Goal: Transaction & Acquisition: Subscribe to service/newsletter

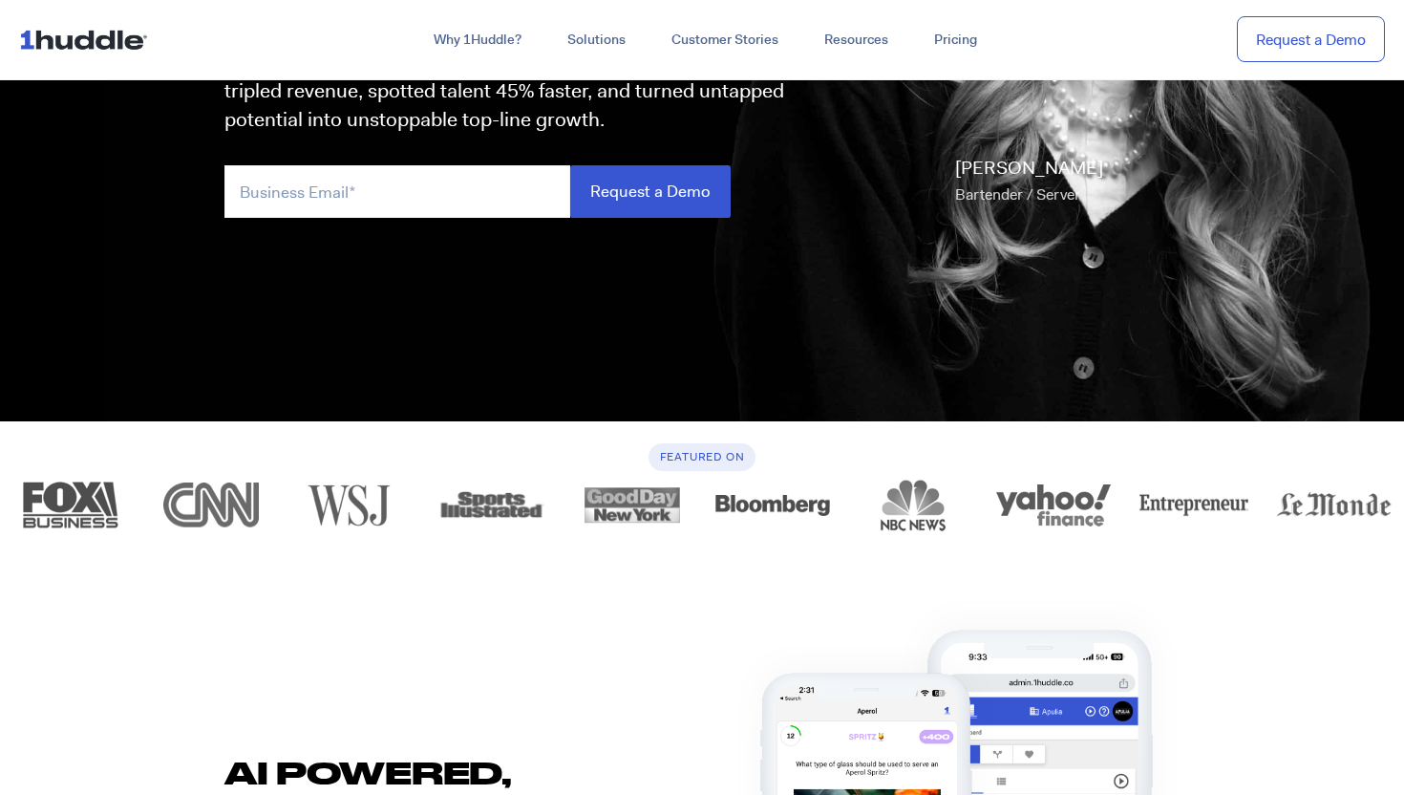
scroll to position [476, 0]
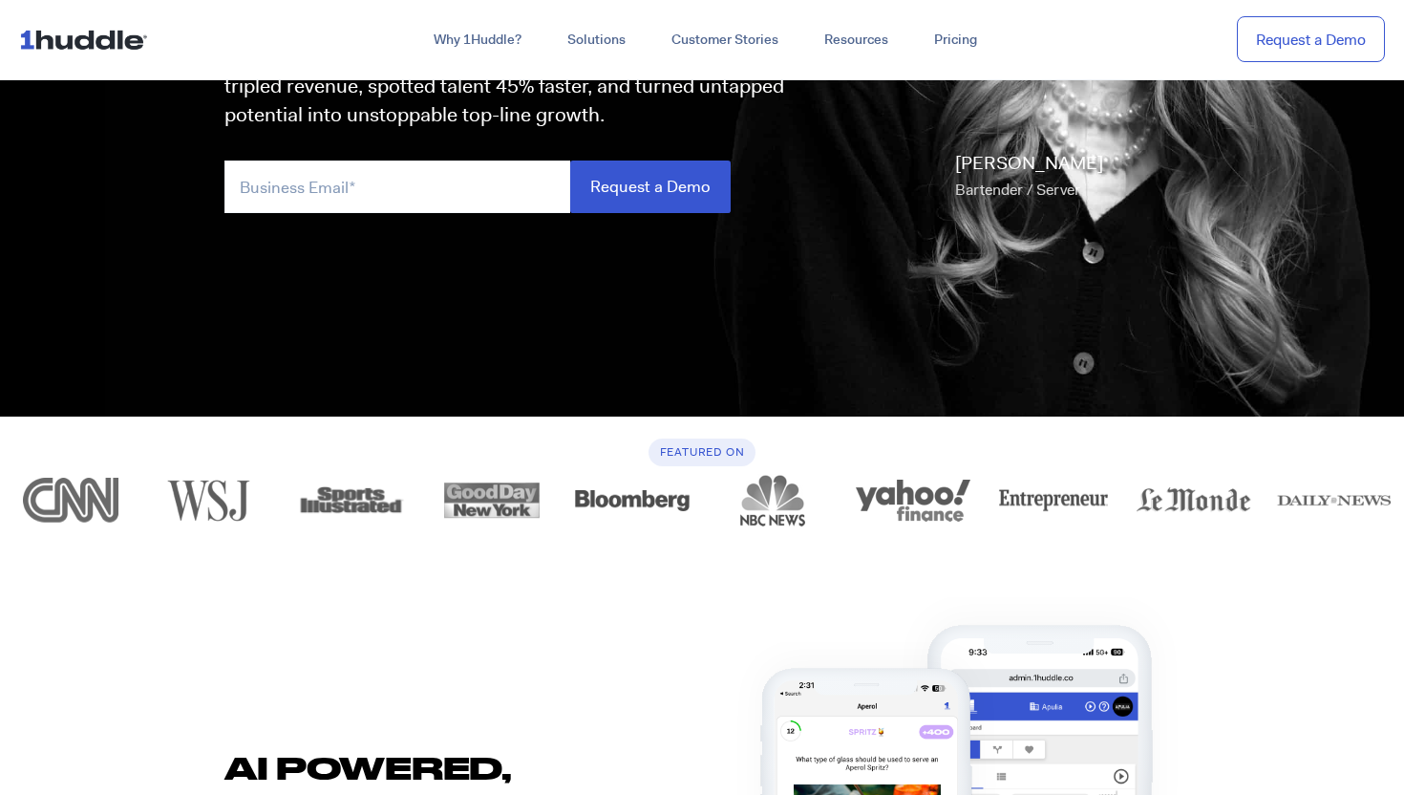
click at [712, 459] on h6 "Featured On" at bounding box center [703, 452] width 108 height 28
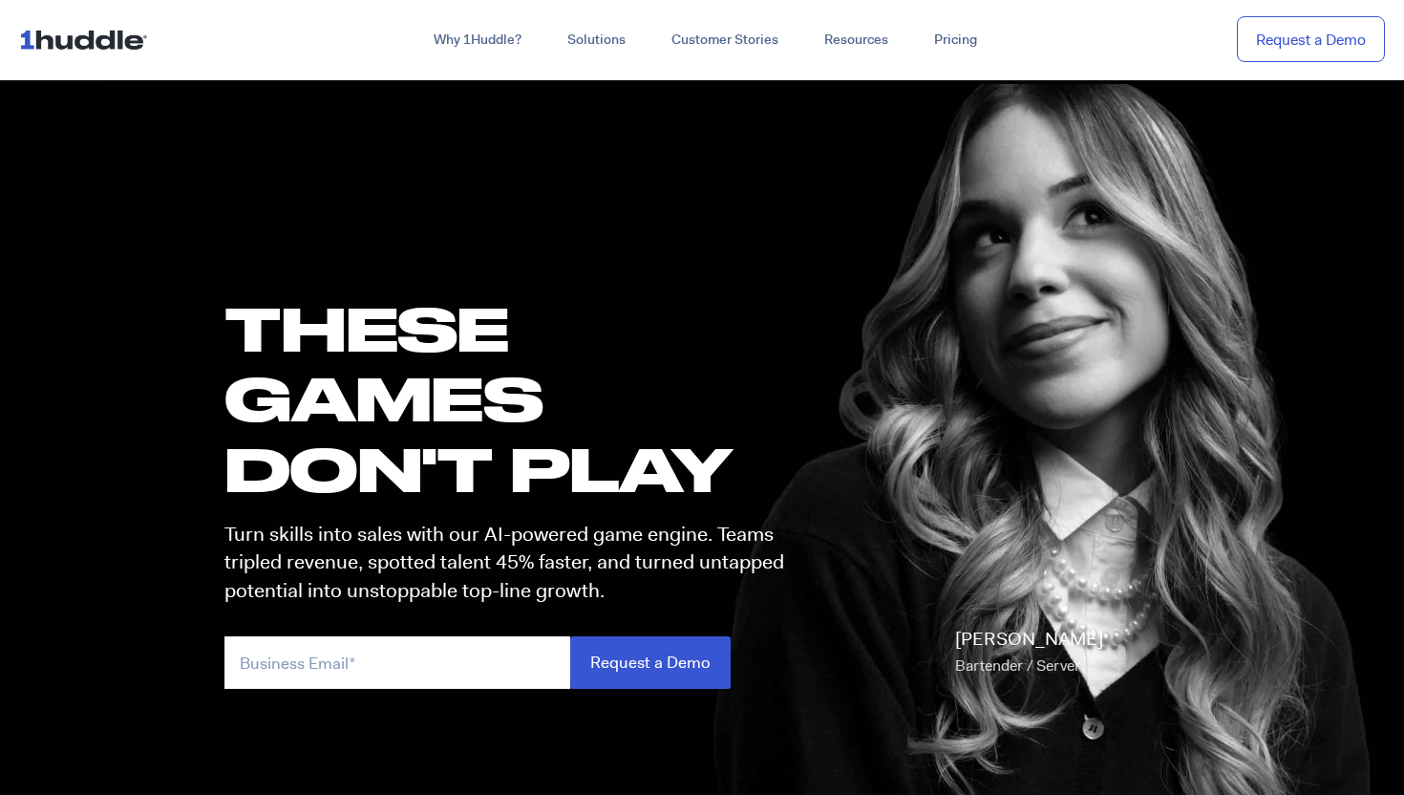
scroll to position [0, 0]
click at [719, 45] on link "Customer Stories" at bounding box center [725, 40] width 153 height 34
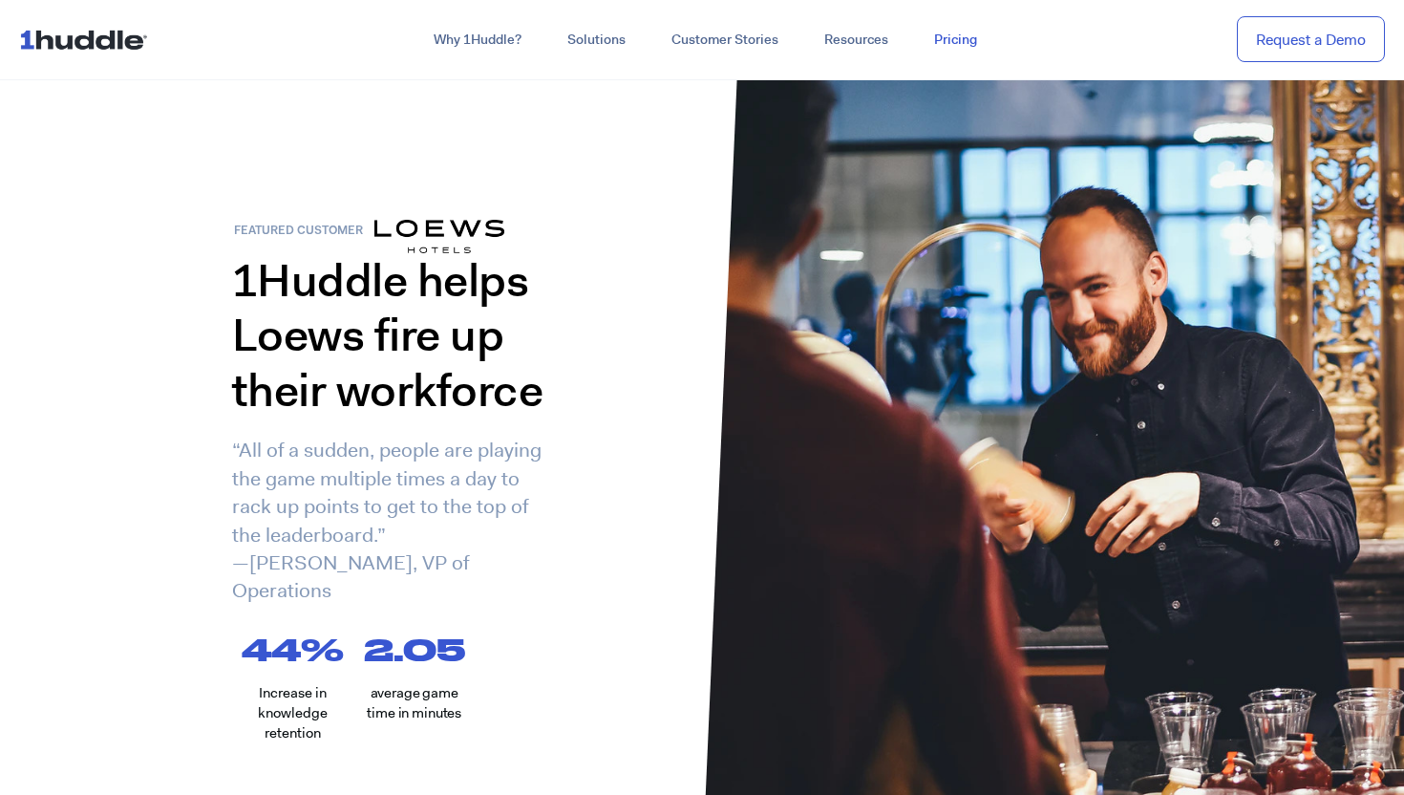
click at [957, 36] on link "Pricing" at bounding box center [955, 40] width 89 height 34
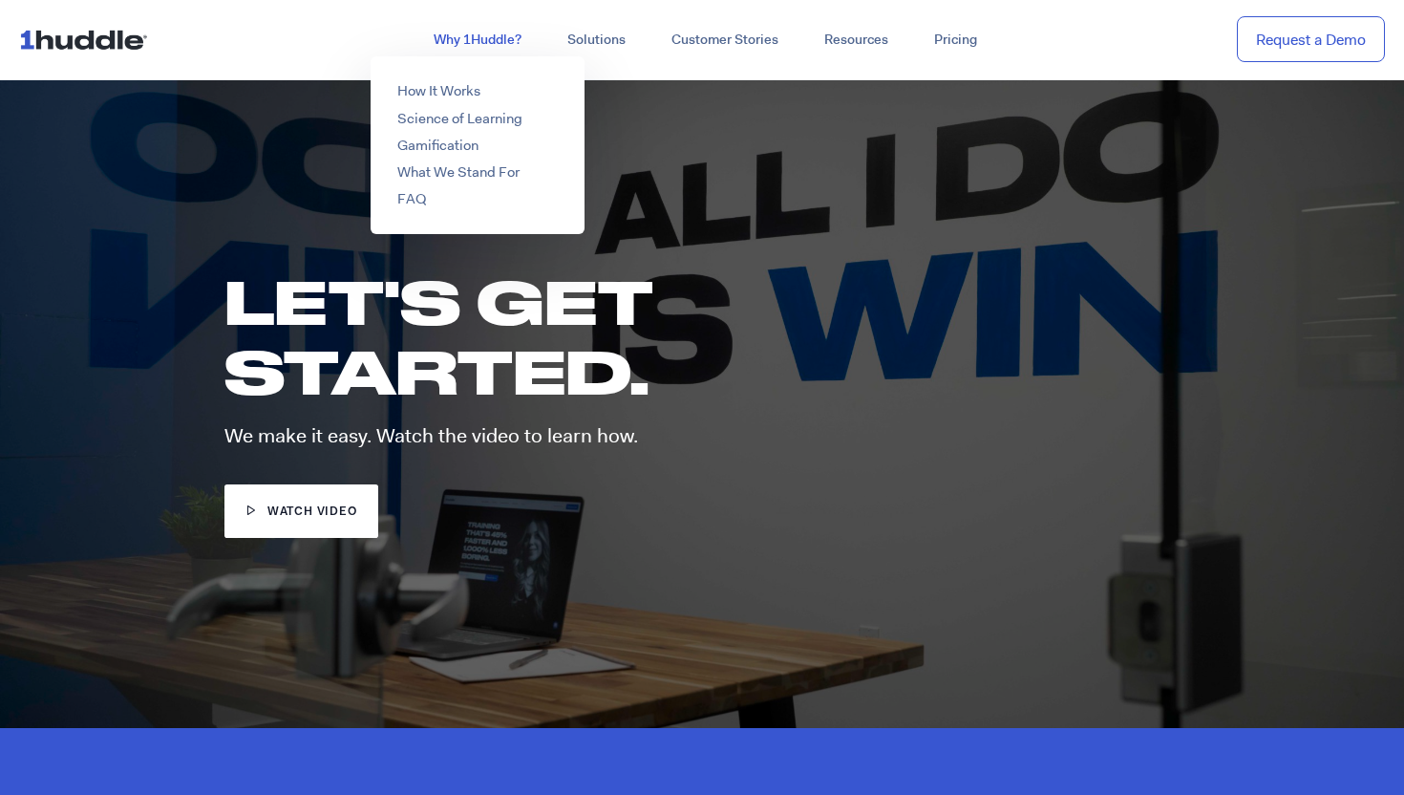
click at [483, 35] on link "Why 1Huddle?" at bounding box center [478, 40] width 134 height 34
click at [474, 92] on link "How It Works" at bounding box center [438, 90] width 83 height 19
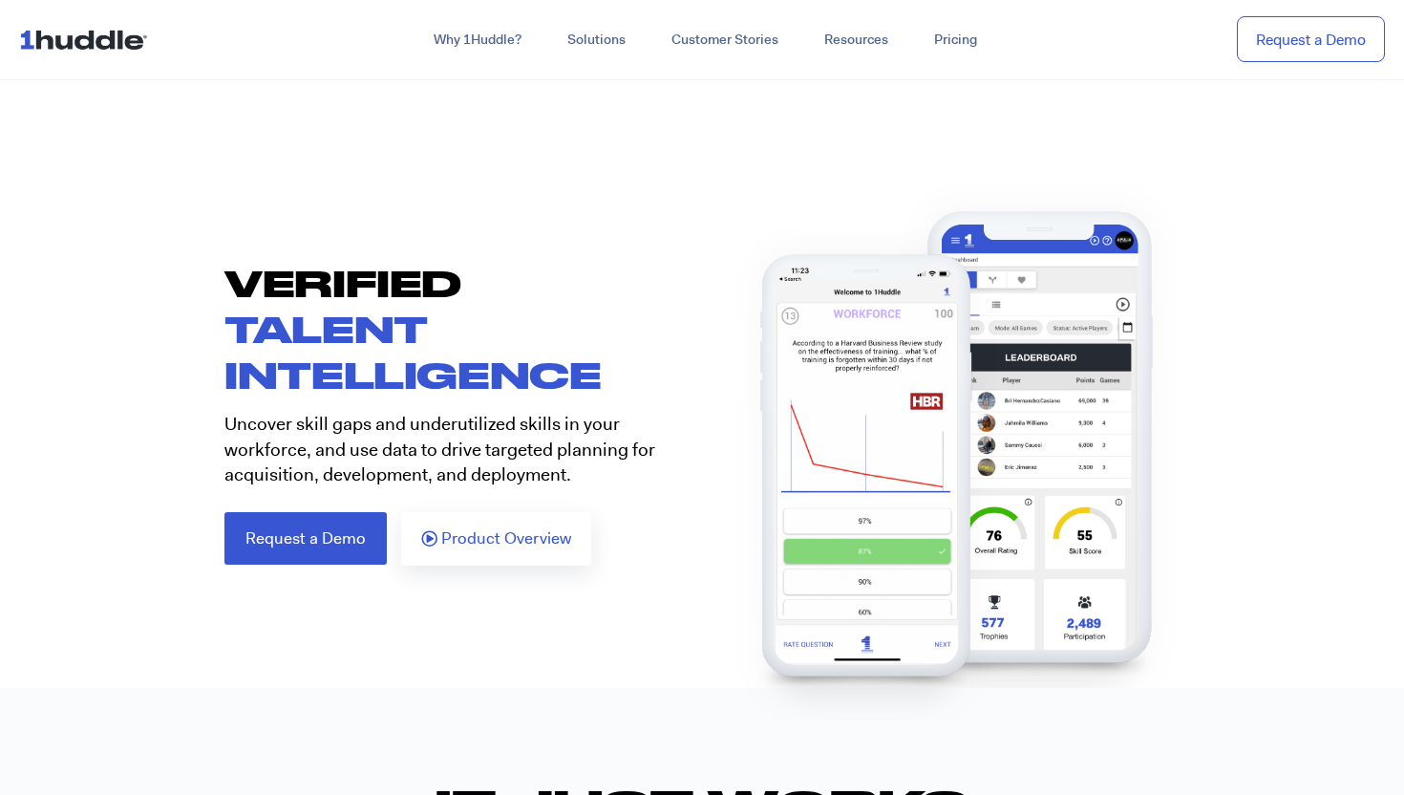
click at [90, 51] on img at bounding box center [87, 39] width 137 height 36
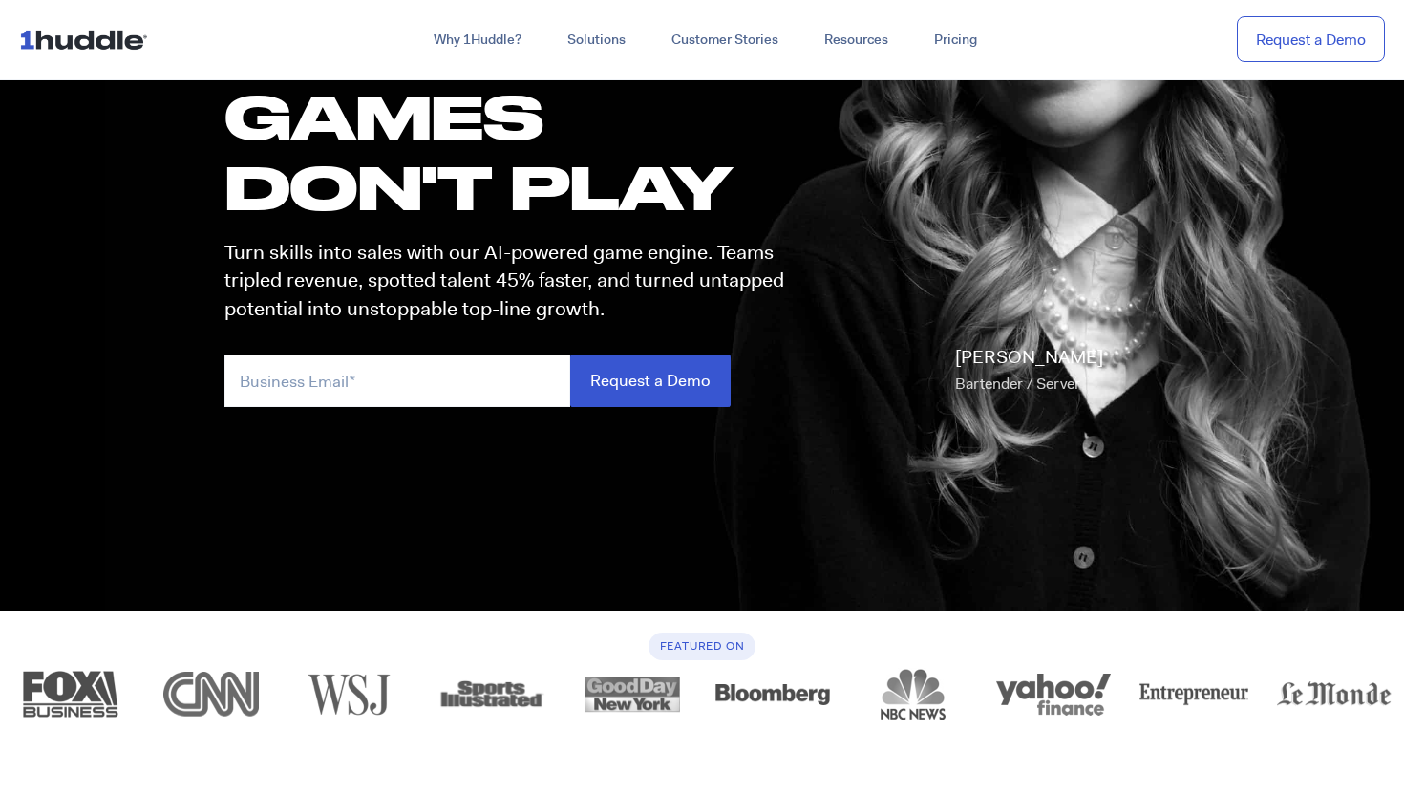
scroll to position [281, 0]
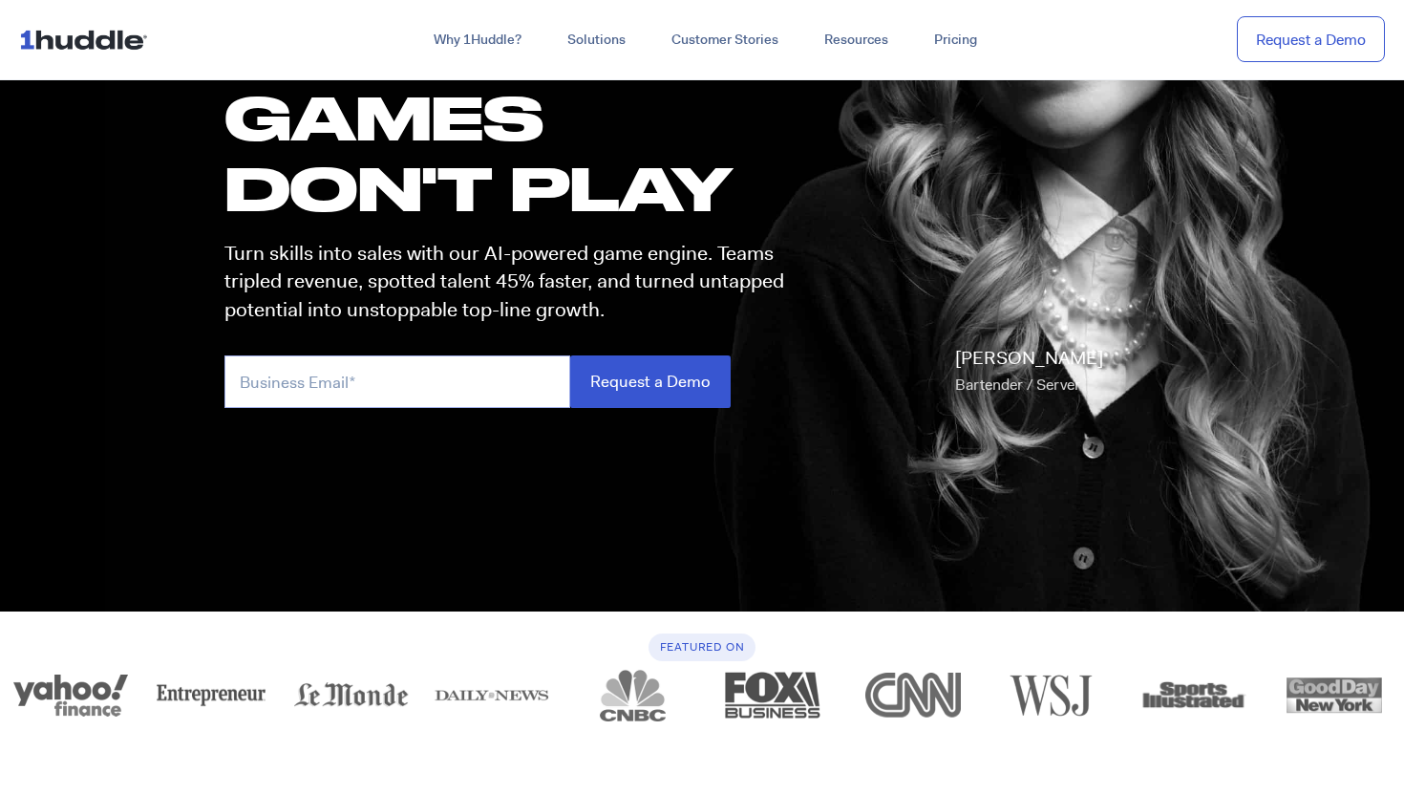
click at [399, 391] on input "email" at bounding box center [397, 381] width 346 height 53
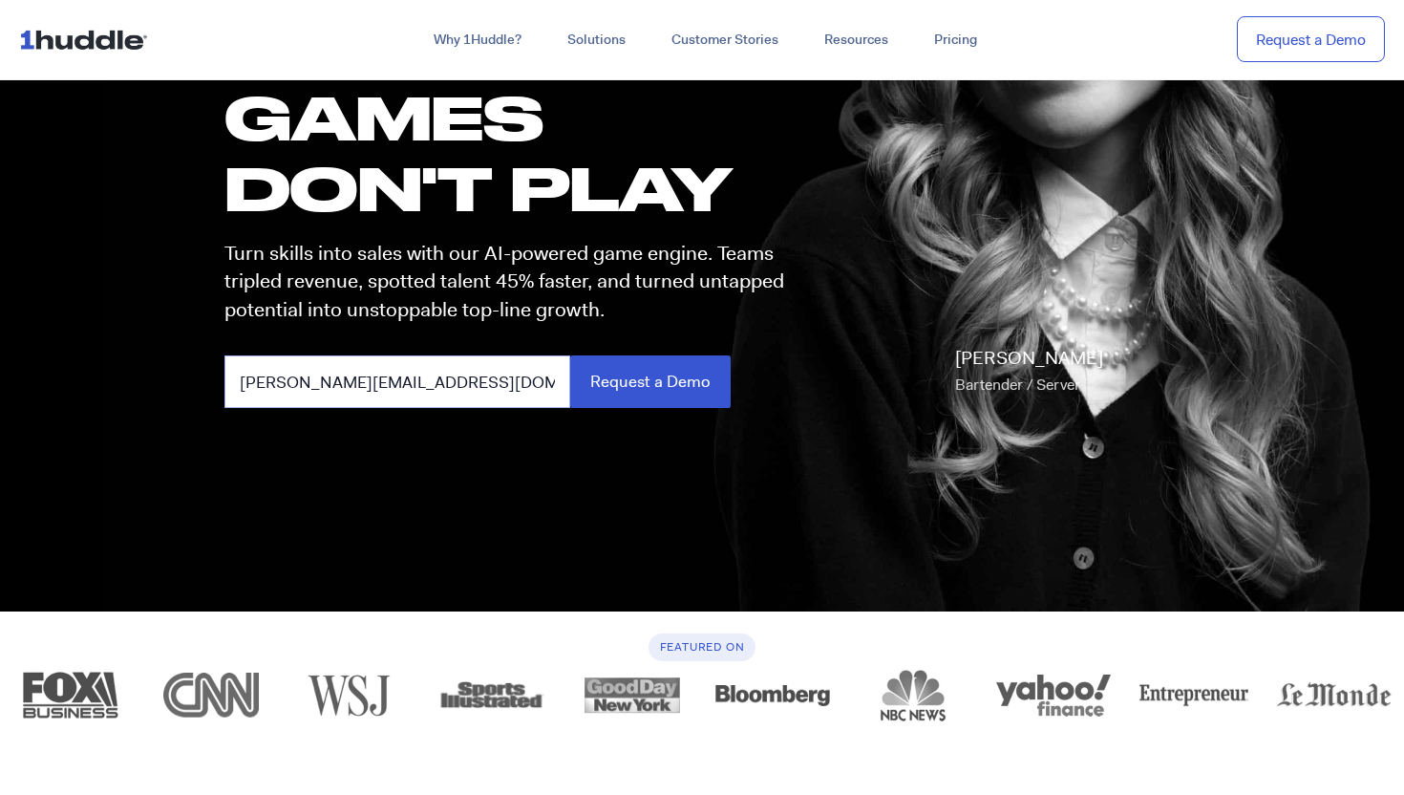
type input "[PERSON_NAME][EMAIL_ADDRESS][DOMAIN_NAME]"
click at [649, 380] on input "Request a Demo" at bounding box center [650, 381] width 160 height 53
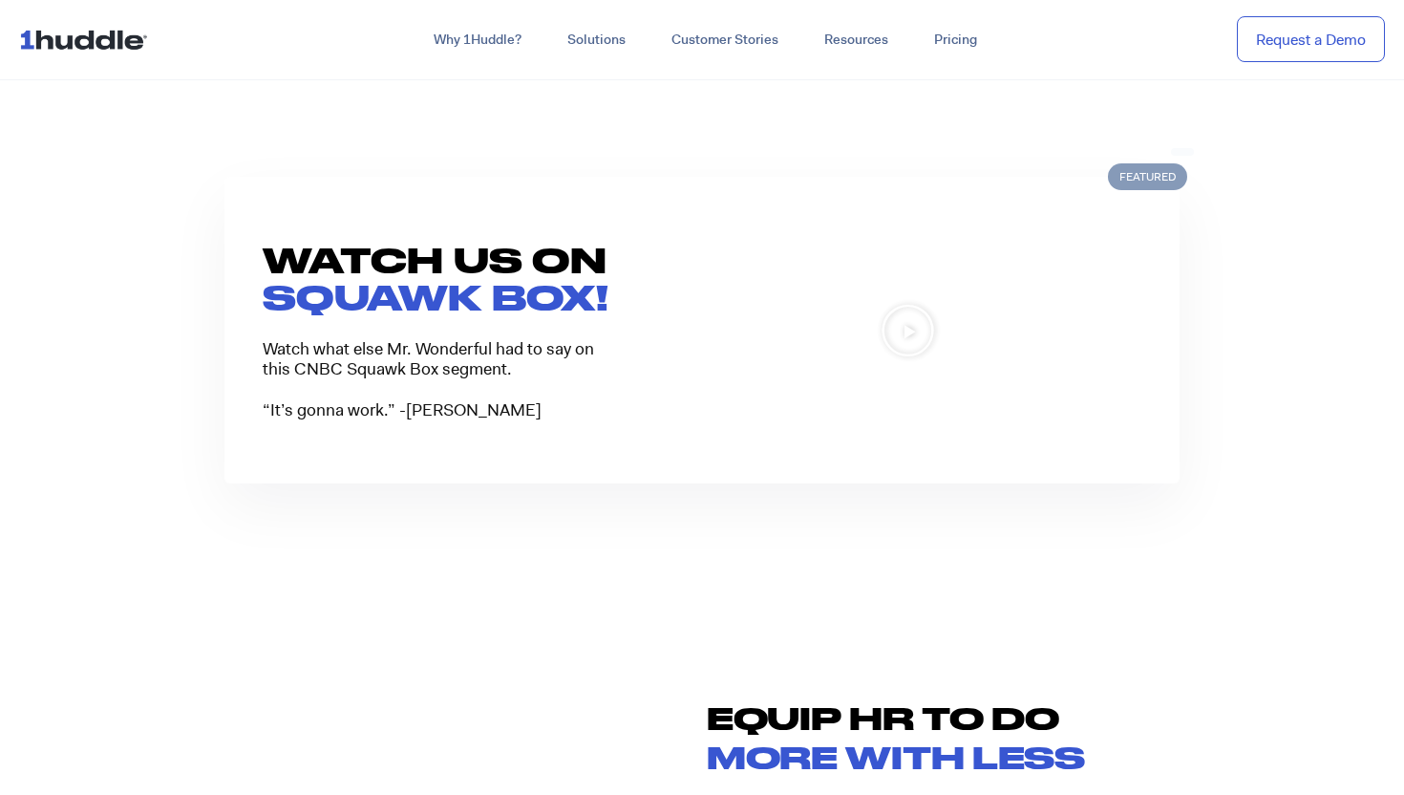
scroll to position [718, 0]
